Goal: Task Accomplishment & Management: Manage account settings

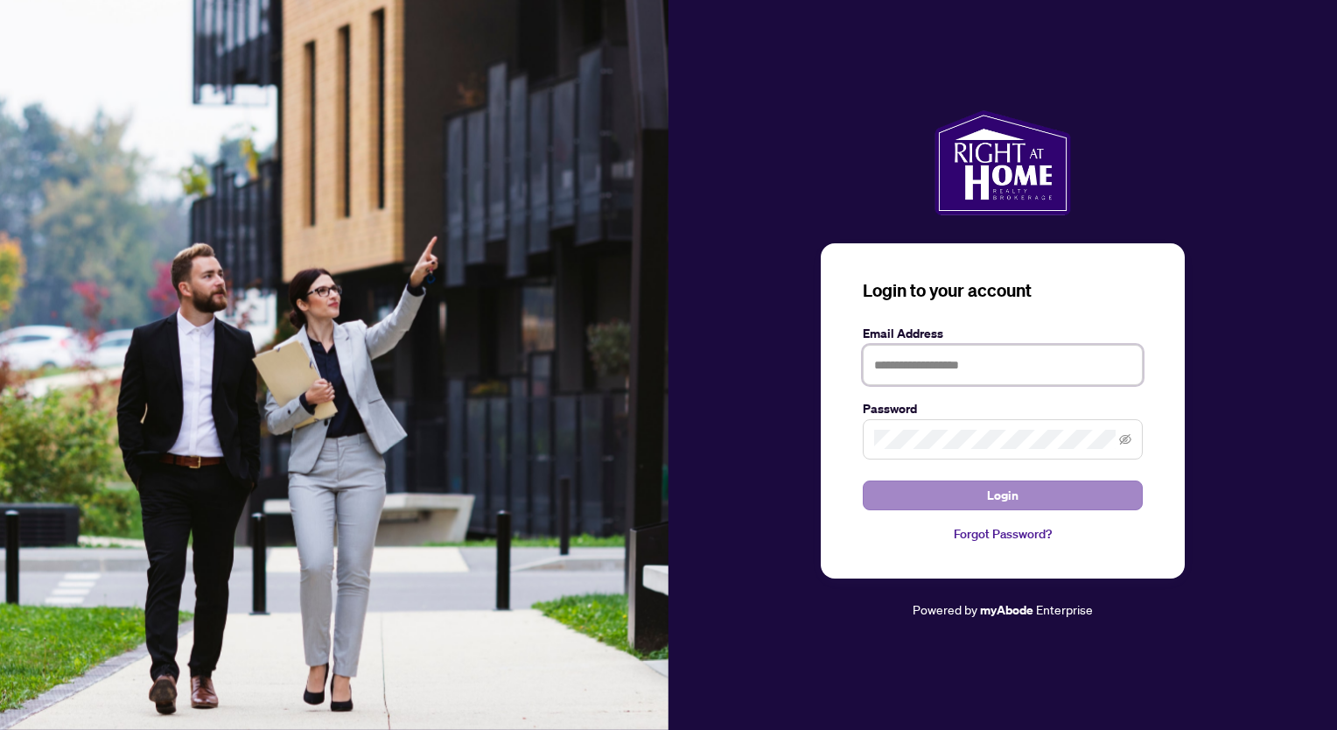
type input "**********"
click at [955, 497] on button "Login" at bounding box center [1003, 495] width 280 height 30
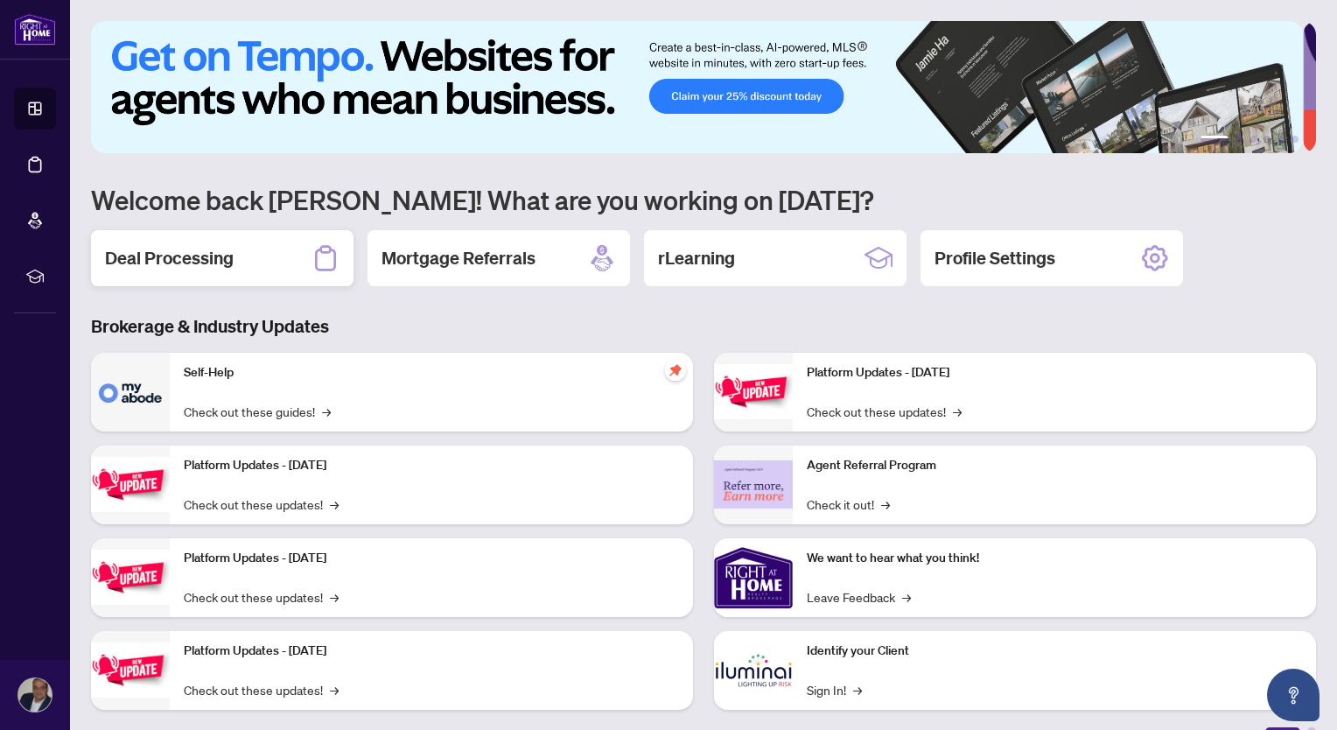
click at [229, 264] on h2 "Deal Processing" at bounding box center [169, 258] width 129 height 24
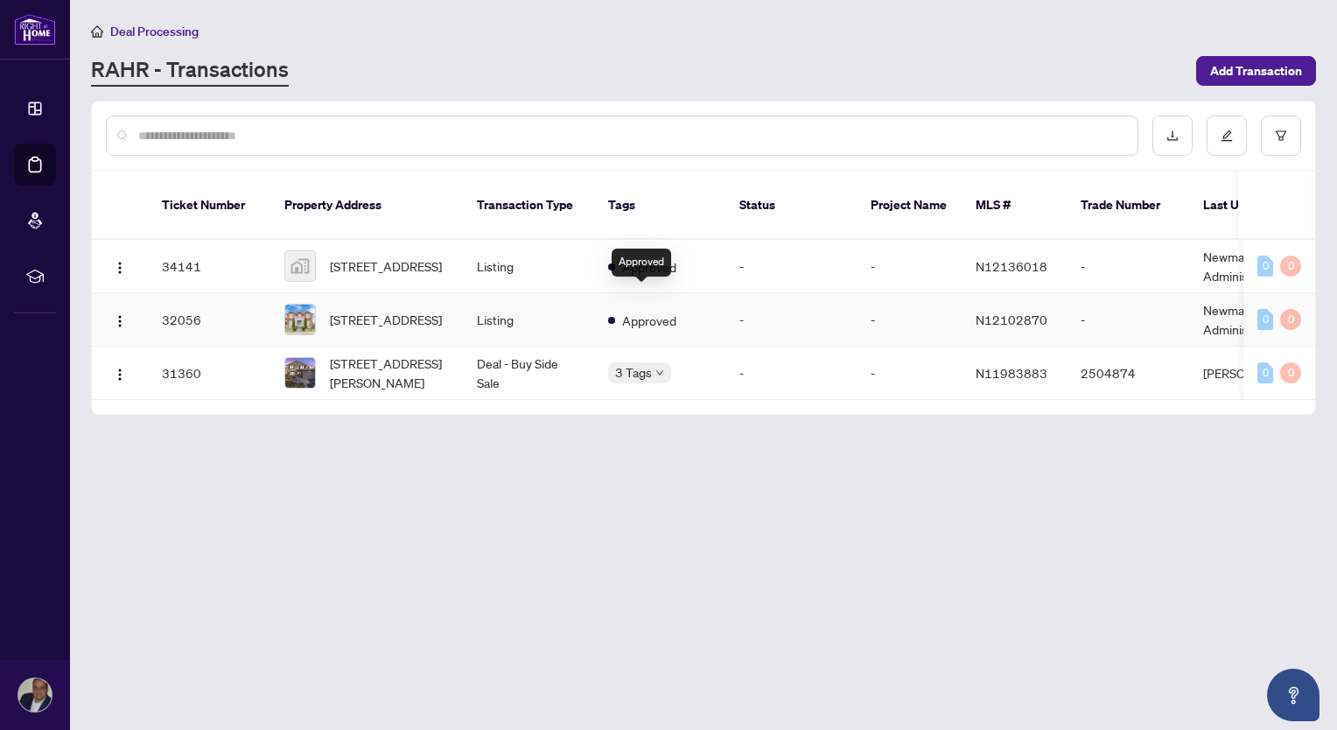
click at [672, 311] on span "Approved" at bounding box center [649, 320] width 54 height 19
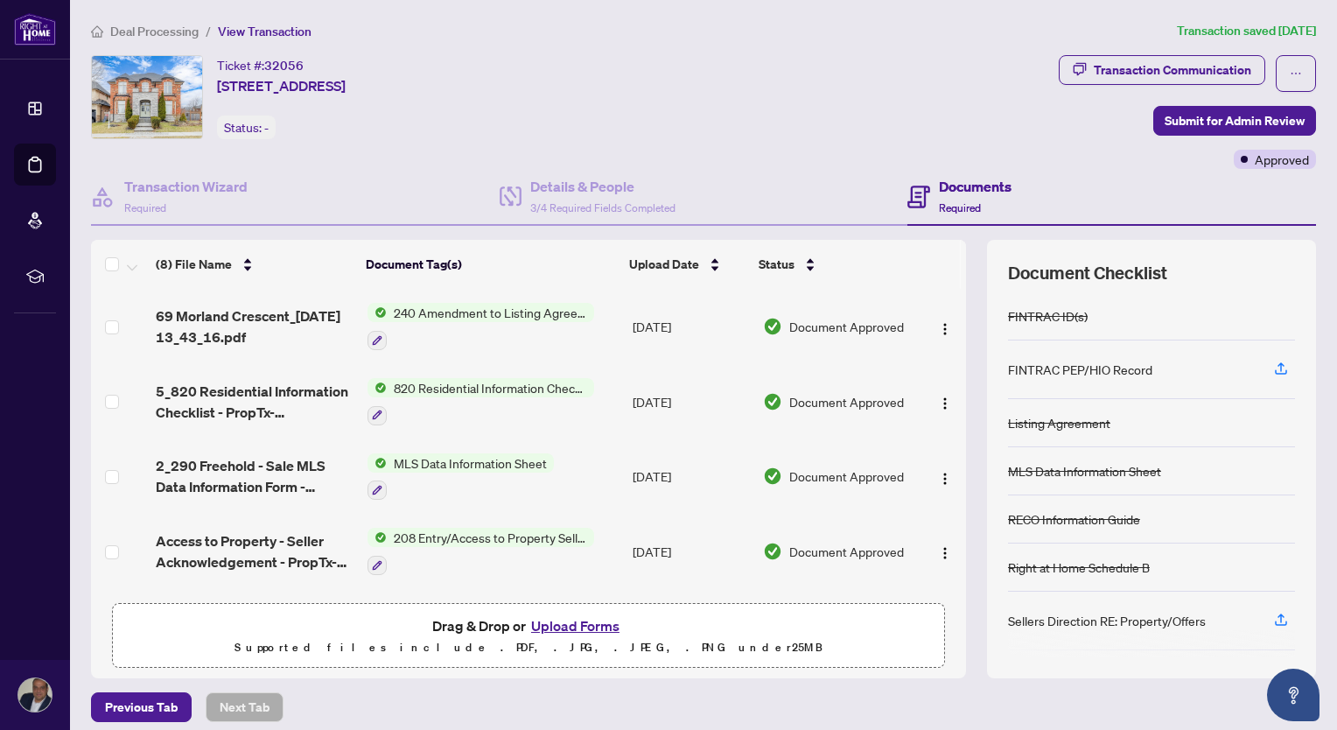
click at [584, 625] on button "Upload Forms" at bounding box center [575, 625] width 99 height 23
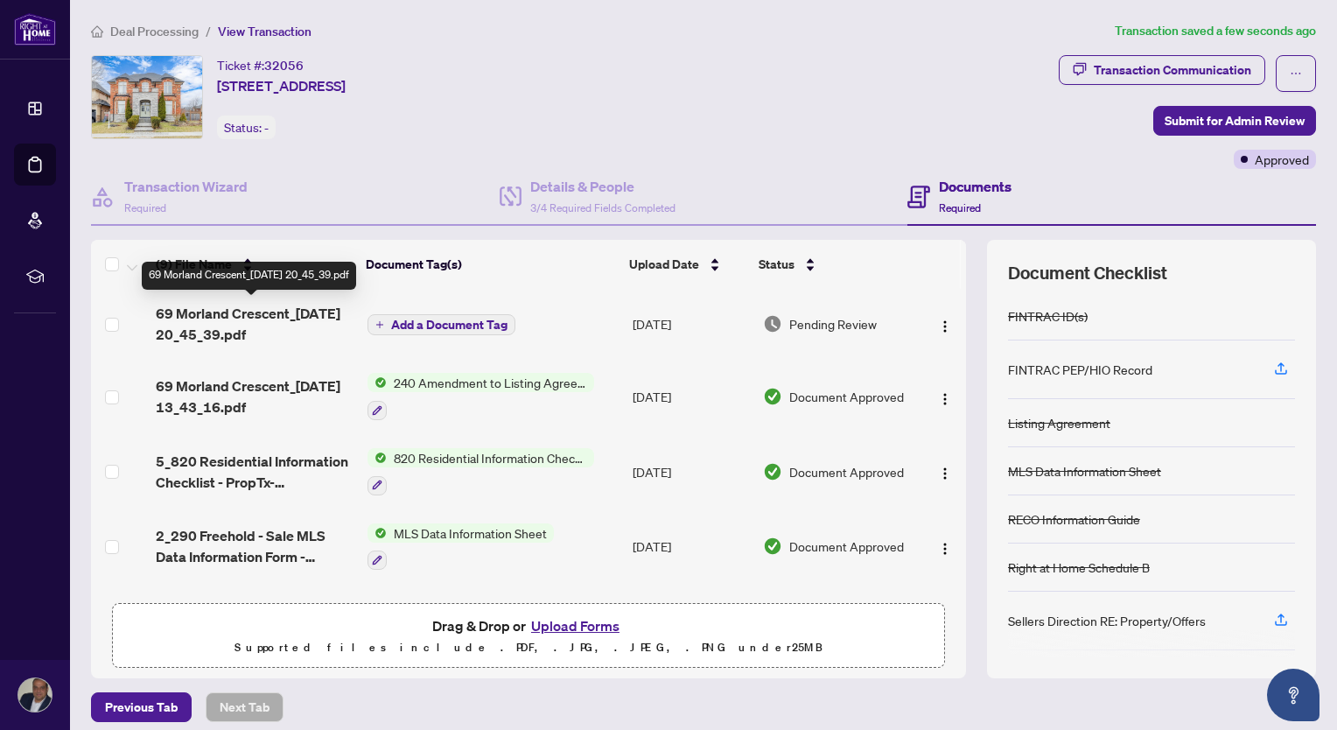
click at [248, 308] on span "69 Morland Crescent_[DATE] 20_45_39.pdf" at bounding box center [255, 324] width 198 height 42
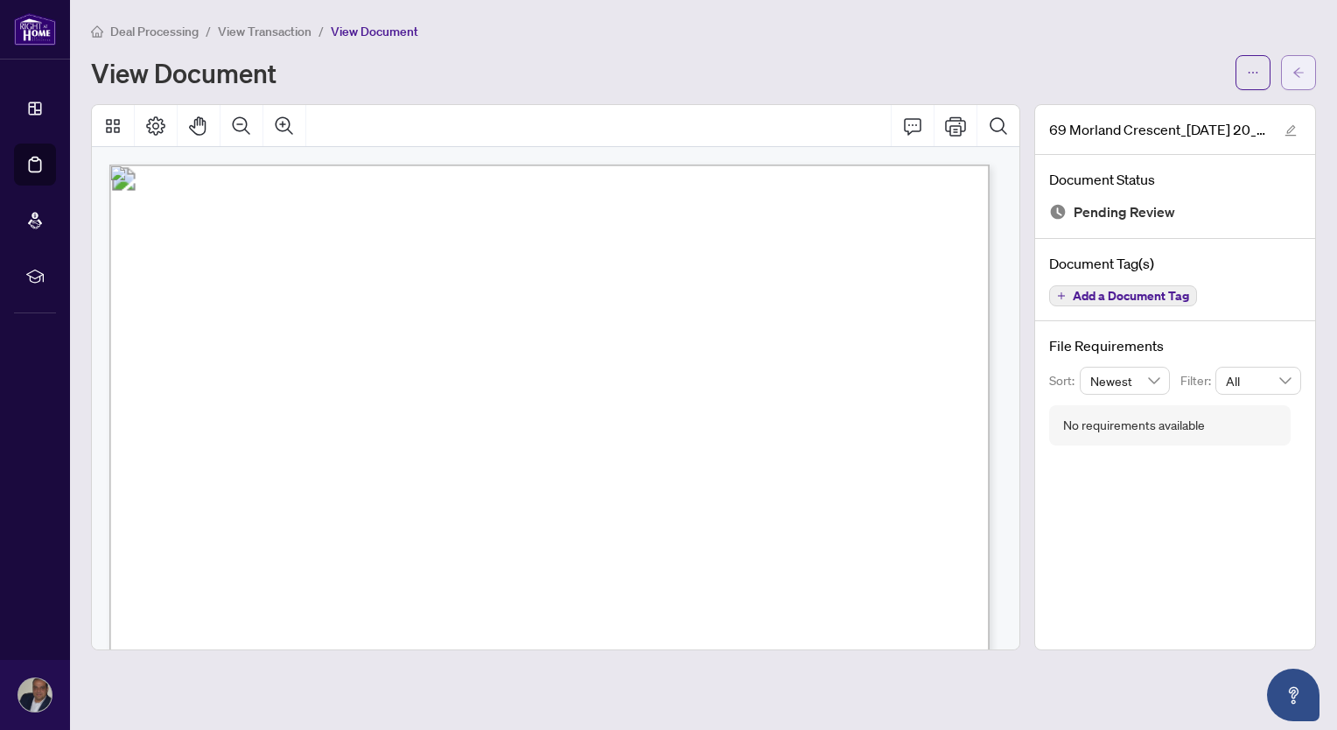
click at [1306, 80] on button "button" at bounding box center [1298, 72] width 35 height 35
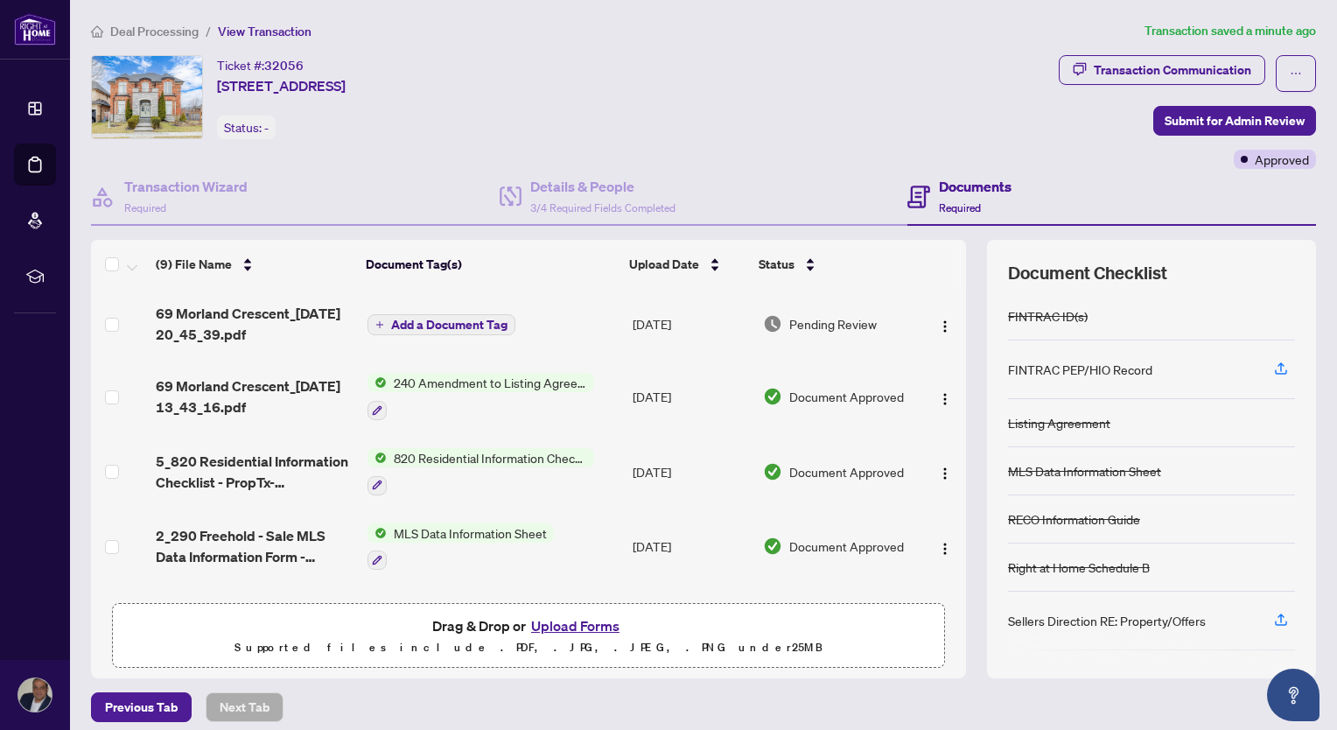
click at [156, 26] on span "Deal Processing" at bounding box center [154, 32] width 88 height 16
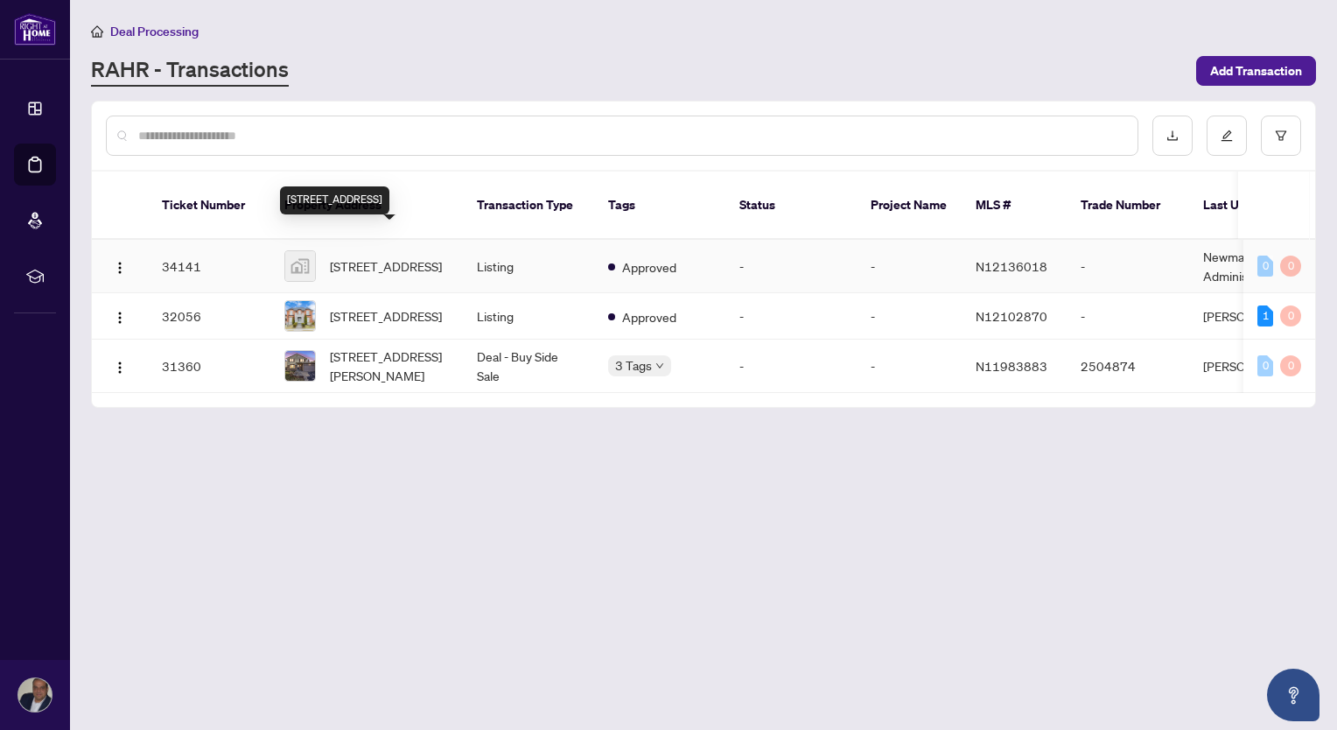
click at [366, 256] on span "[STREET_ADDRESS]" at bounding box center [386, 265] width 112 height 19
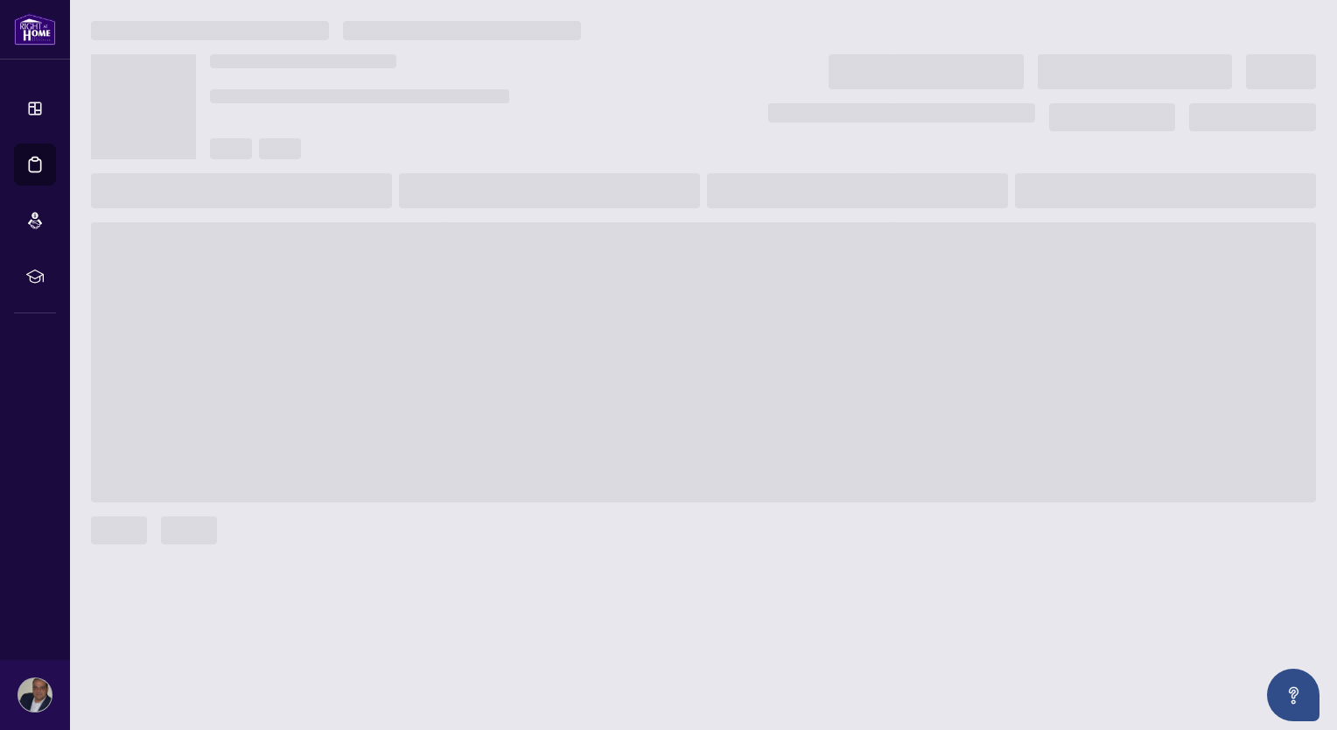
click at [366, 248] on span at bounding box center [703, 362] width 1225 height 280
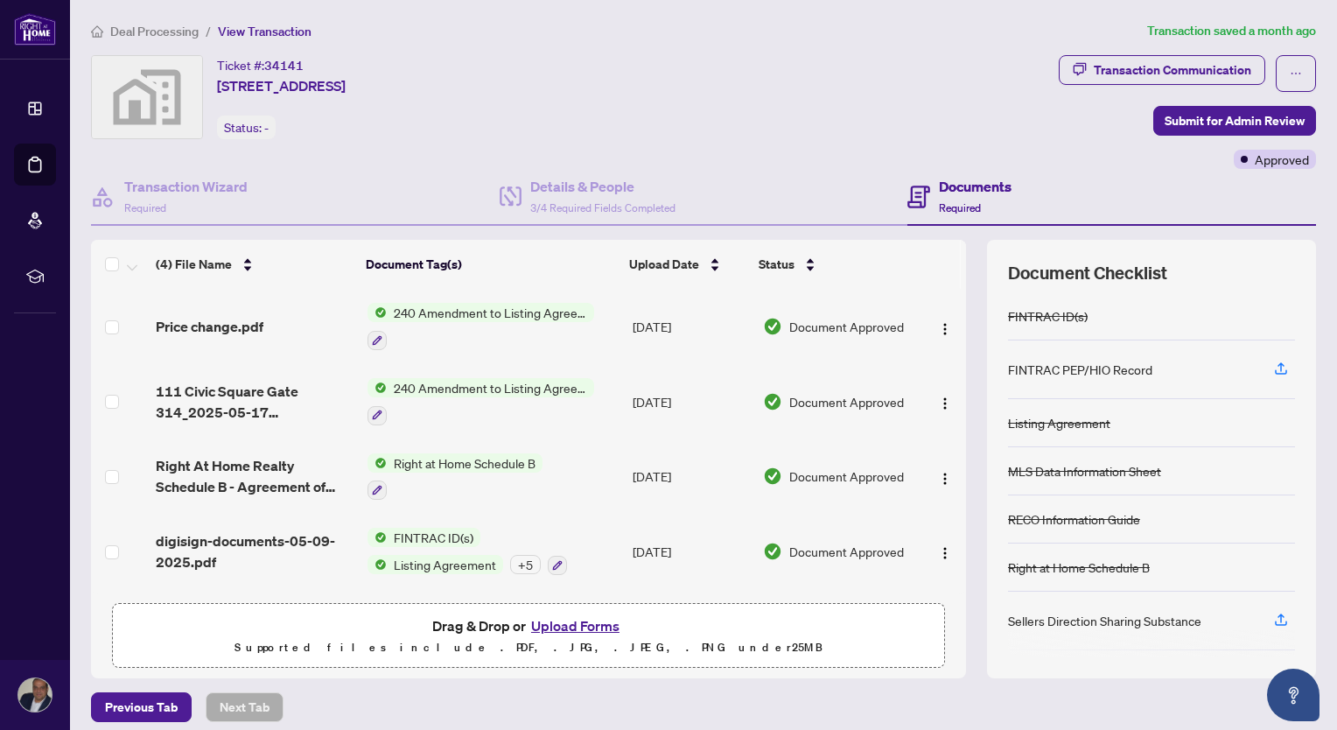
click at [582, 628] on button "Upload Forms" at bounding box center [575, 625] width 99 height 23
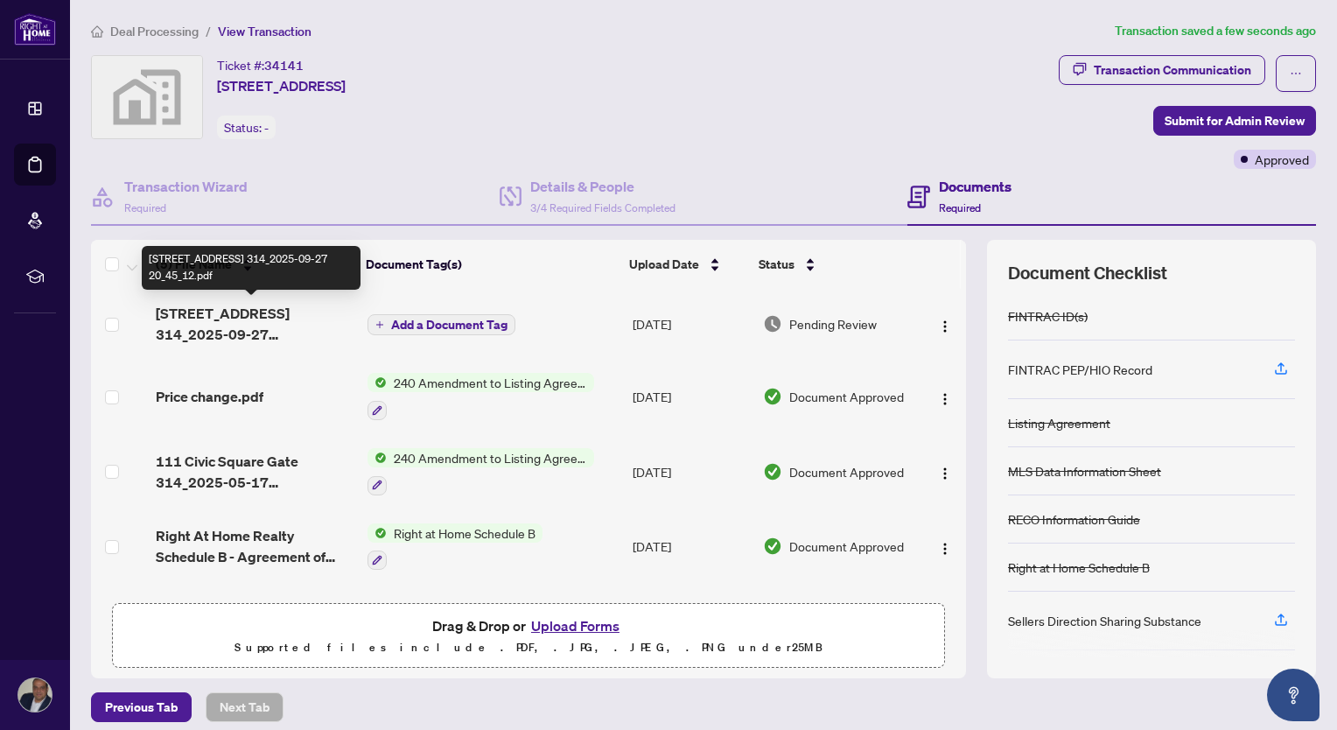
click at [264, 320] on span "[STREET_ADDRESS] 314_2025-09-27 20_45_12.pdf" at bounding box center [255, 324] width 198 height 42
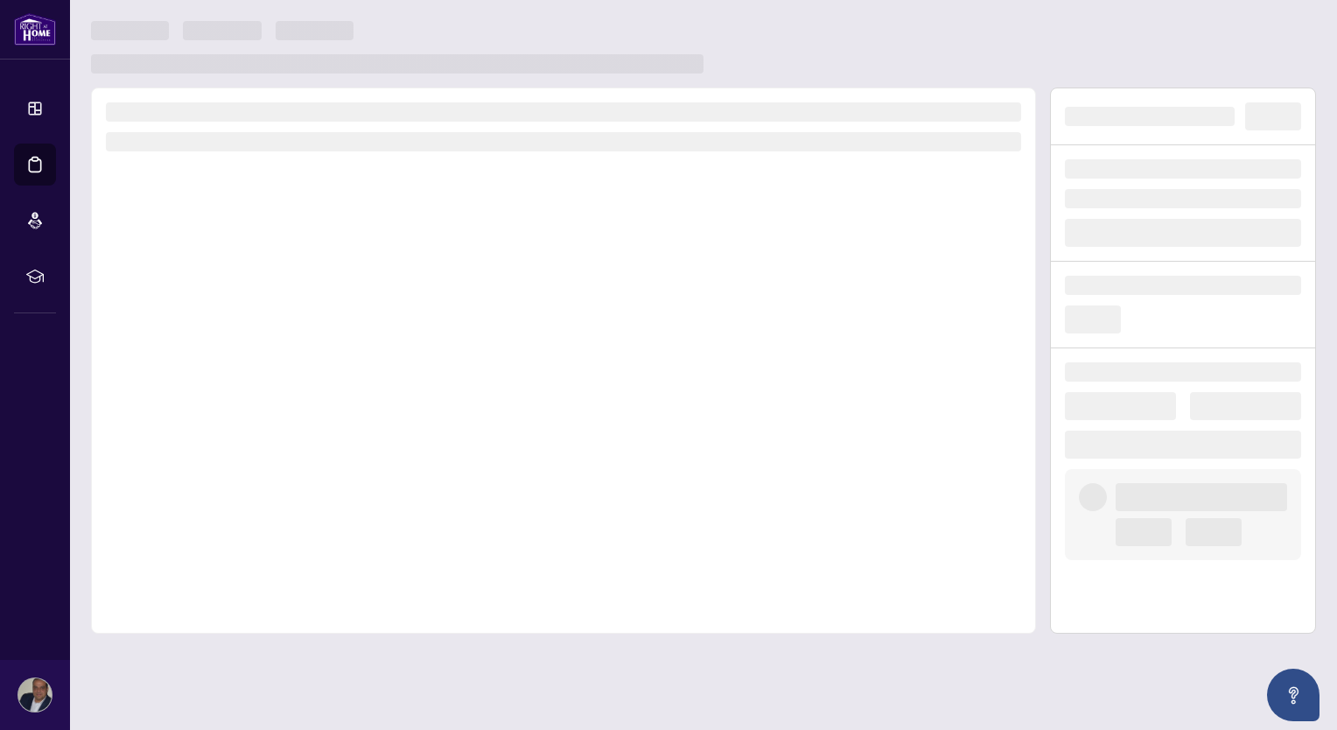
click at [264, 320] on div at bounding box center [563, 360] width 945 height 546
